Goal: Transaction & Acquisition: Download file/media

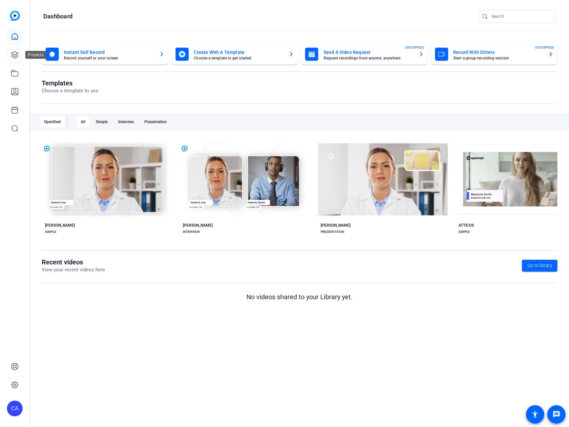
click at [7, 53] on link at bounding box center [15, 55] width 16 height 16
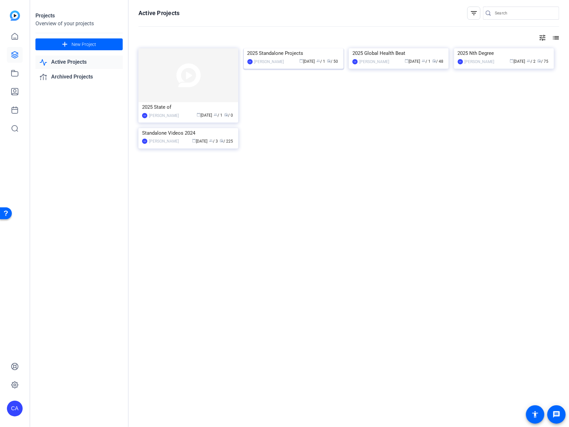
click at [286, 48] on img at bounding box center [294, 48] width 100 height 0
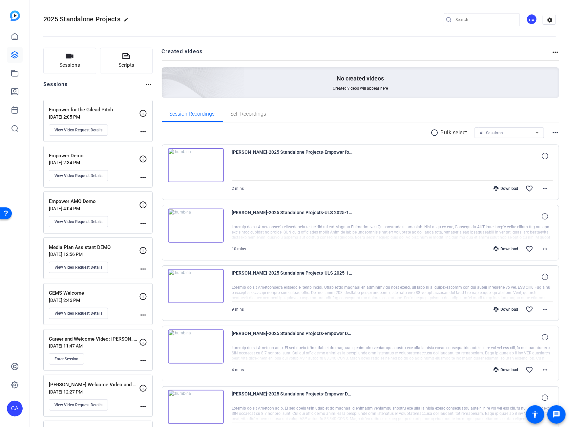
click at [497, 131] on span "All Sessions" at bounding box center [491, 133] width 23 height 5
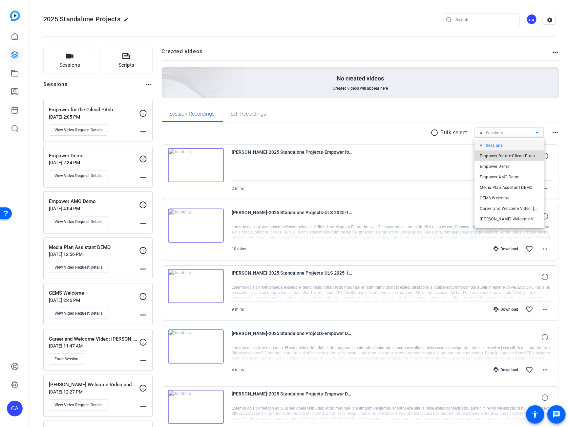
click at [506, 156] on span "Empower for the Gilead Pitch" at bounding box center [507, 156] width 55 height 8
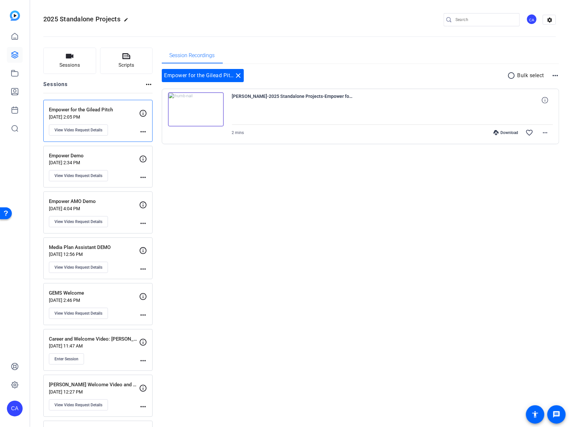
click at [211, 111] on img at bounding box center [196, 109] width 56 height 34
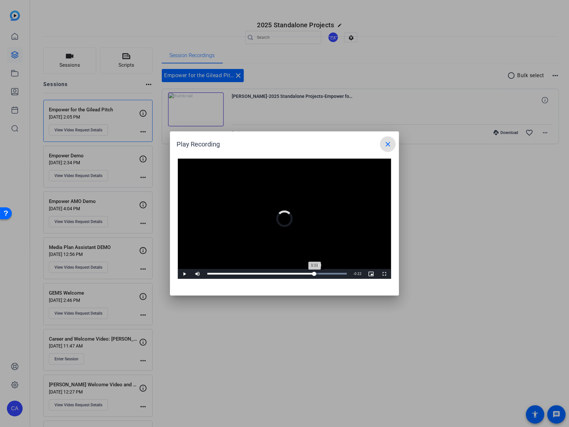
drag, startPoint x: 293, startPoint y: 273, endPoint x: 318, endPoint y: 275, distance: 24.7
click at [318, 275] on div "Loaded : 100.00% 1:13 1:11" at bounding box center [277, 274] width 146 height 10
click at [391, 149] on span at bounding box center [388, 144] width 16 height 16
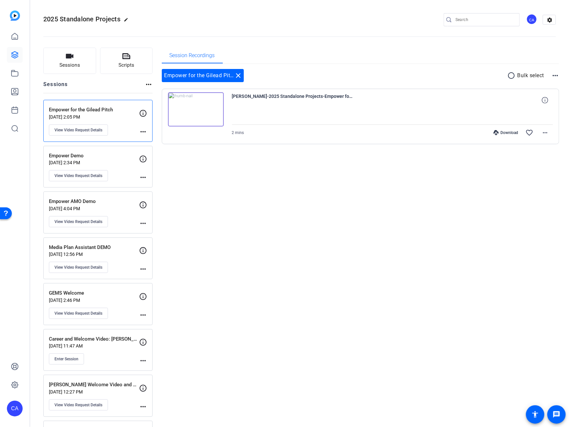
click at [205, 100] on img at bounding box center [196, 109] width 56 height 34
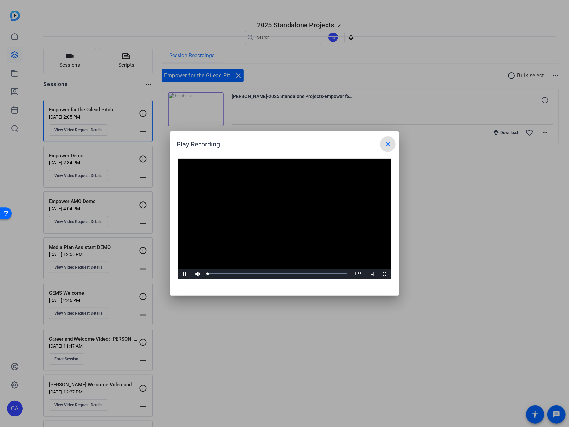
click at [386, 142] on mat-icon "close" at bounding box center [388, 144] width 8 height 8
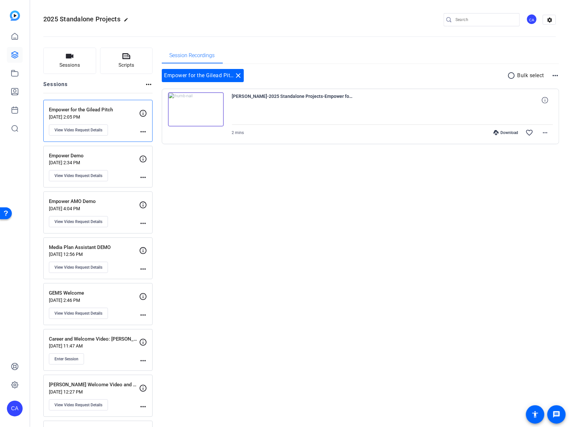
click at [511, 75] on mat-icon "radio_button_unchecked" at bounding box center [513, 76] width 10 height 8
click at [172, 94] on icon at bounding box center [171, 96] width 6 height 6
click at [507, 130] on div "Download" at bounding box center [505, 132] width 31 height 5
click at [531, 74] on span at bounding box center [532, 76] width 23 height 16
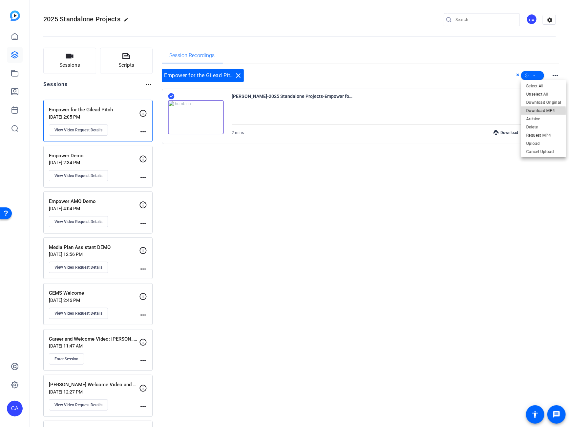
click at [539, 111] on span "Download MP4" at bounding box center [543, 110] width 35 height 8
